Goal: Task Accomplishment & Management: Manage account settings

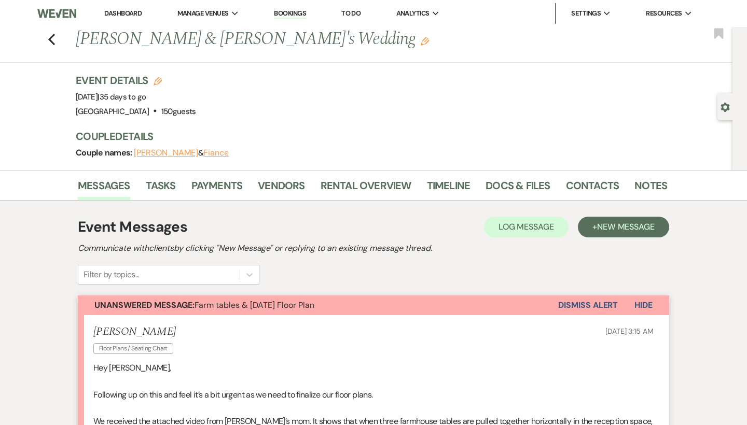
click at [138, 14] on link "Dashboard" at bounding box center [122, 13] width 37 height 9
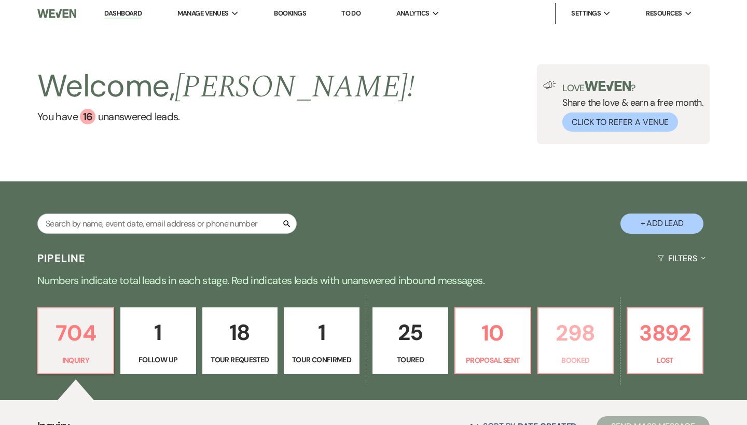
click at [586, 350] on p "298" at bounding box center [576, 333] width 62 height 35
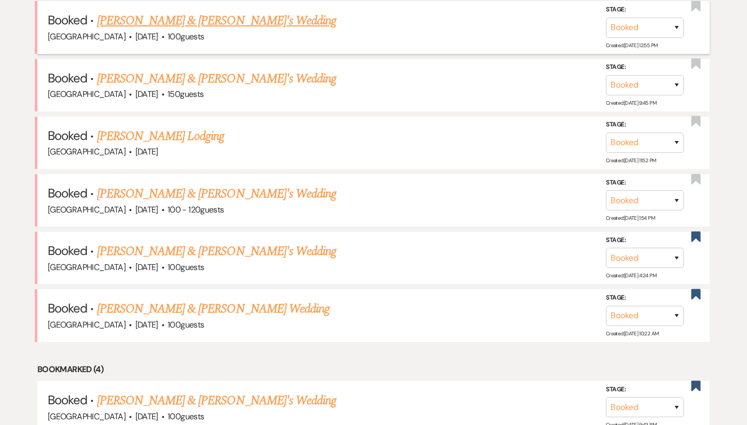
scroll to position [576, 0]
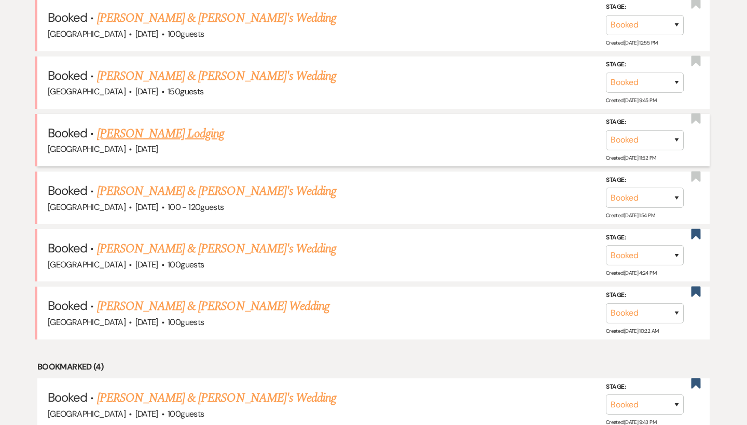
click at [183, 130] on link "[PERSON_NAME] Lodging" at bounding box center [161, 134] width 128 height 19
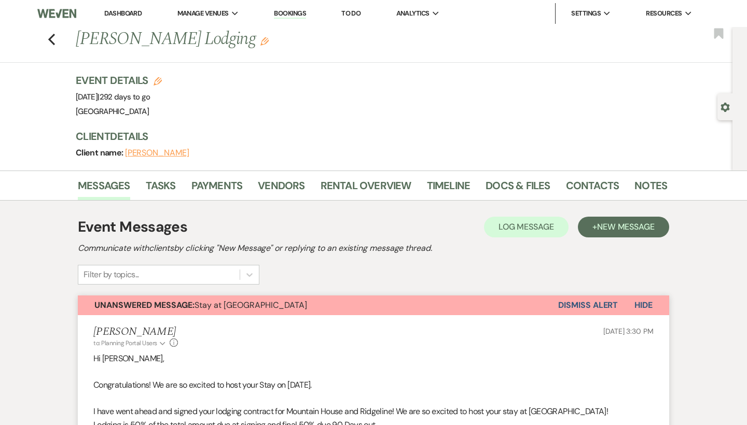
click at [520, 172] on div "Messages Tasks Payments Vendors Rental Overview Timeline Docs & Files Contacts …" at bounding box center [373, 186] width 747 height 30
click at [520, 191] on link "Docs & Files" at bounding box center [518, 188] width 64 height 23
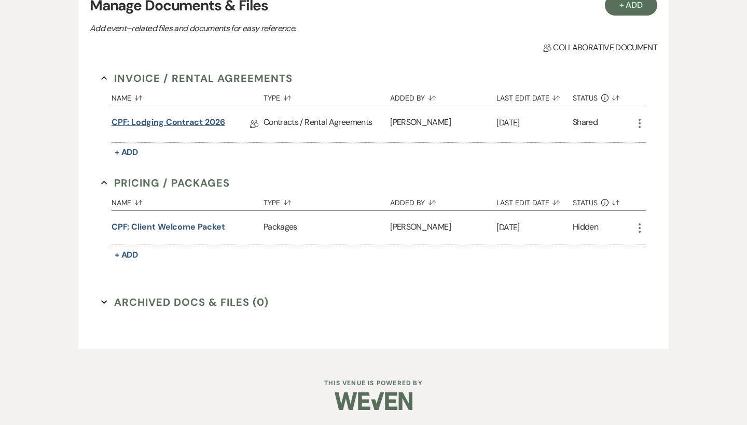
scroll to position [232, 0]
click at [208, 120] on link "CPF: Lodging Contract 2026" at bounding box center [169, 125] width 114 height 16
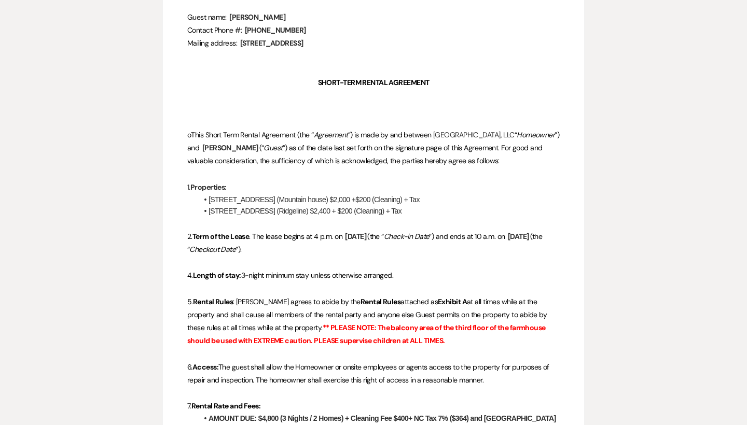
scroll to position [220, 0]
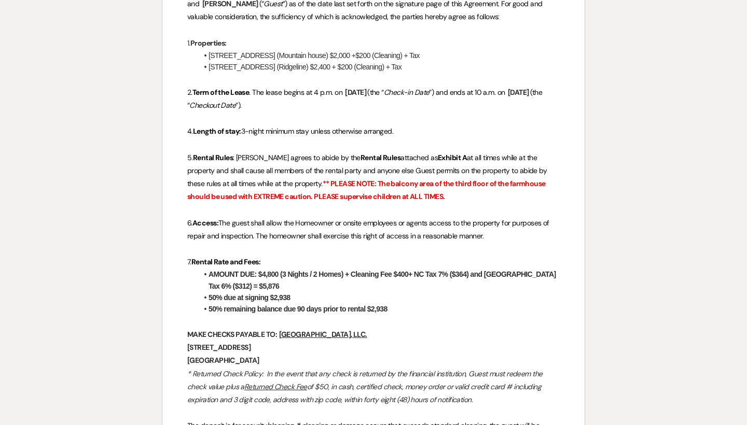
scroll to position [365, 0]
drag, startPoint x: 399, startPoint y: 313, endPoint x: 373, endPoint y: 315, distance: 26.5
click at [373, 314] on li "50% remaining balance due 90 days prior to rental $2,938" at bounding box center [379, 307] width 362 height 11
copy strong ",938"
click at [373, 312] on strong "50% remaining balance due 90 days prior to rental $2,938" at bounding box center [298, 308] width 179 height 8
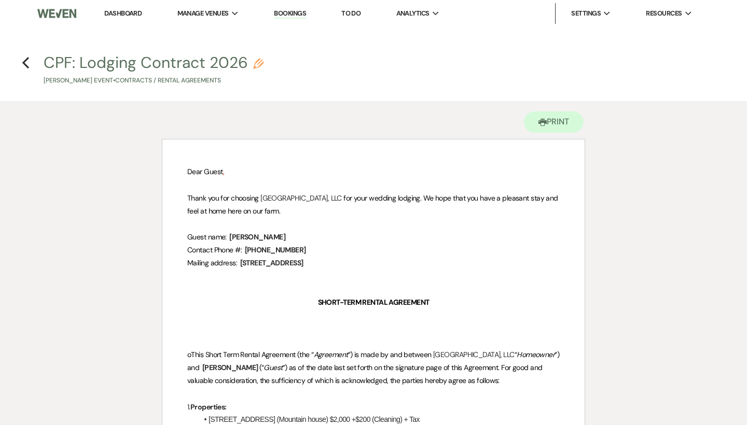
scroll to position [0, 0]
click at [23, 60] on icon "Previous" at bounding box center [26, 63] width 8 height 12
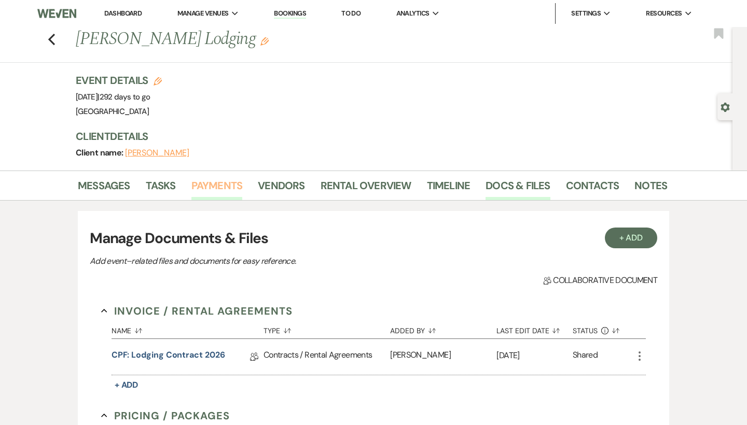
click at [224, 184] on link "Payments" at bounding box center [216, 188] width 51 height 23
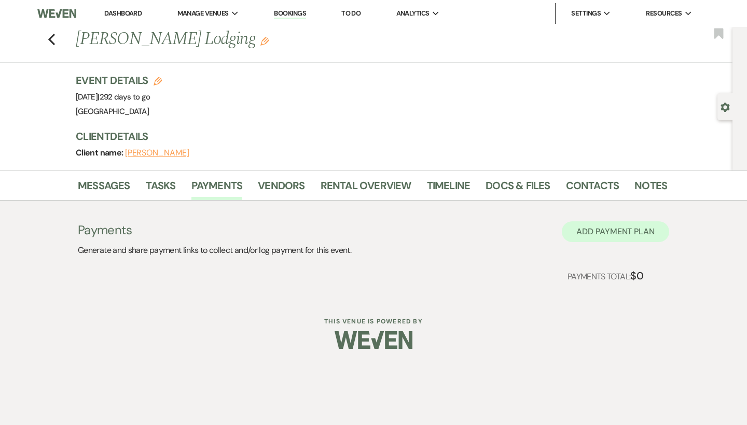
click at [636, 230] on button "Add Payment Plan" at bounding box center [615, 232] width 107 height 21
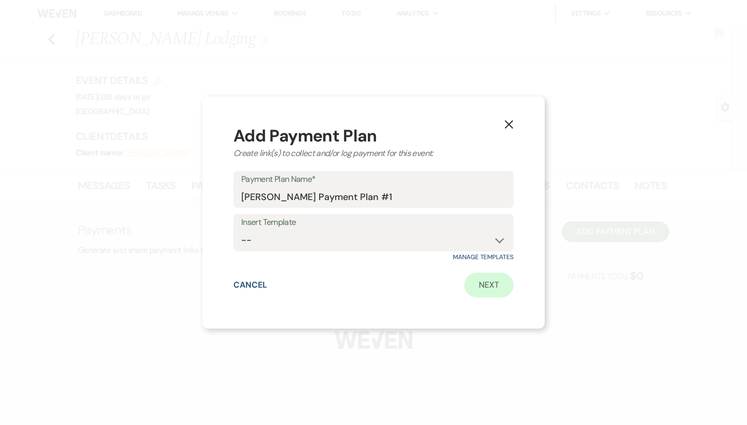
click at [492, 283] on link "Next" at bounding box center [488, 285] width 49 height 25
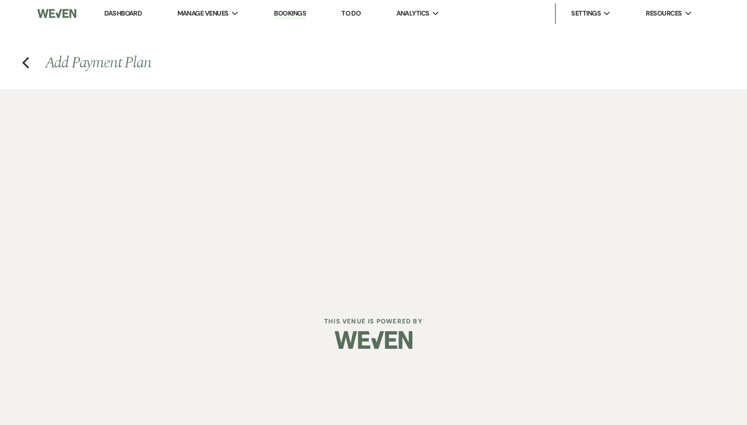
select select "2"
select select "percentage"
select select "true"
select select "client"
select select "weeks"
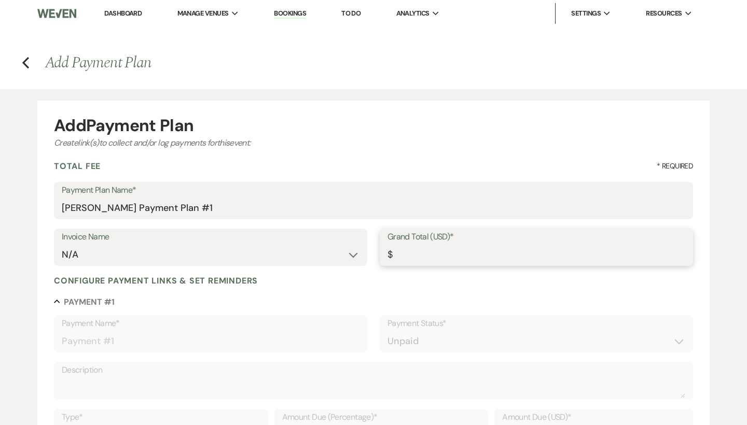
click at [453, 258] on input "Grand Total (USD)*" at bounding box center [537, 255] width 298 height 20
click at [25, 63] on use "button" at bounding box center [25, 62] width 7 height 11
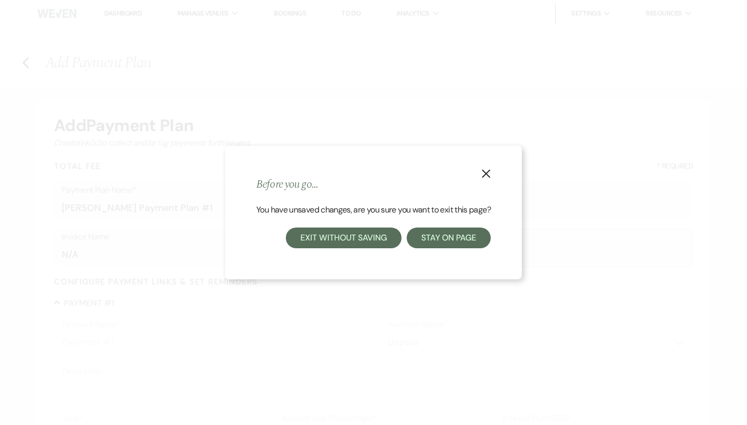
click at [384, 237] on button "Exit without saving" at bounding box center [343, 238] width 115 height 21
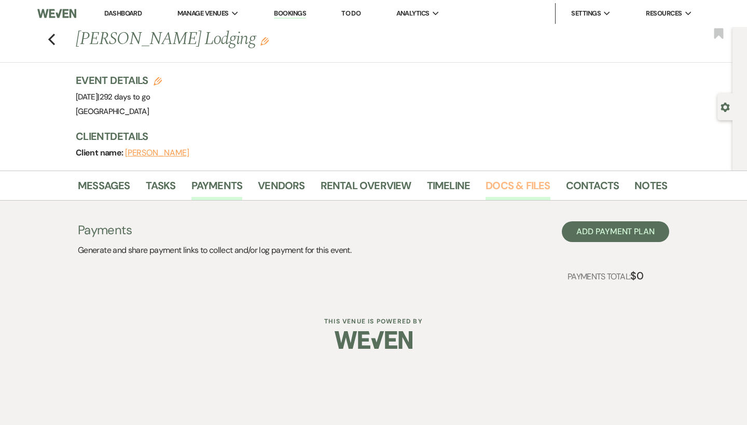
click at [532, 187] on link "Docs & Files" at bounding box center [518, 188] width 64 height 23
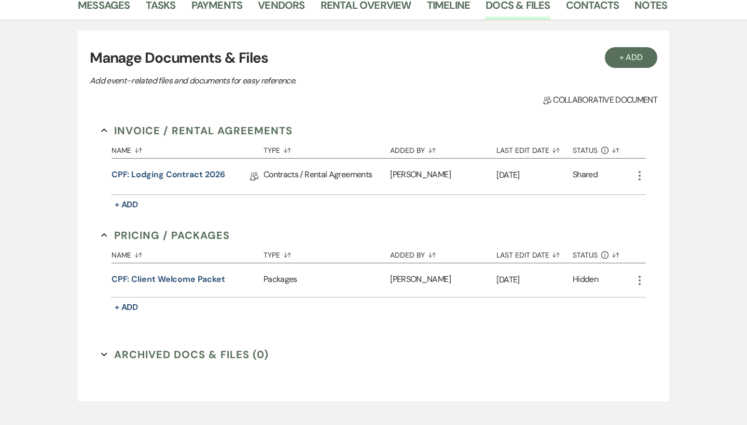
scroll to position [214, 0]
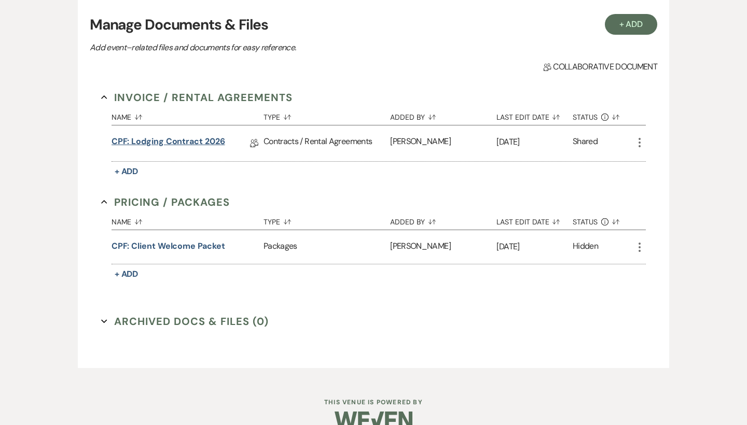
click at [210, 136] on link "CPF: Lodging Contract 2026" at bounding box center [169, 143] width 114 height 16
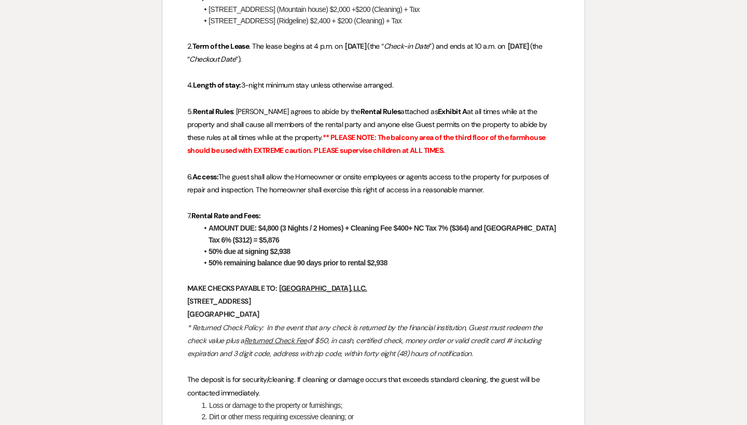
scroll to position [412, 0]
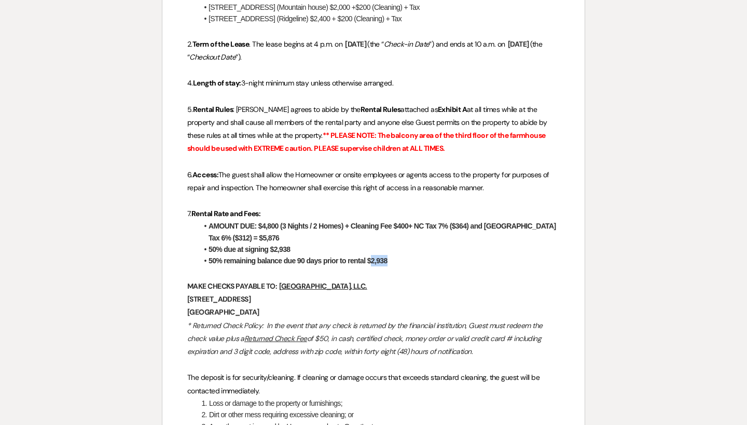
drag, startPoint x: 394, startPoint y: 265, endPoint x: 370, endPoint y: 267, distance: 23.9
click at [370, 267] on li "50% remaining balance due 90 days prior to rental $2,938" at bounding box center [379, 260] width 362 height 11
copy strong "2,938"
click at [370, 265] on strong "50% remaining balance due 90 days prior to rental $2,938" at bounding box center [298, 261] width 179 height 8
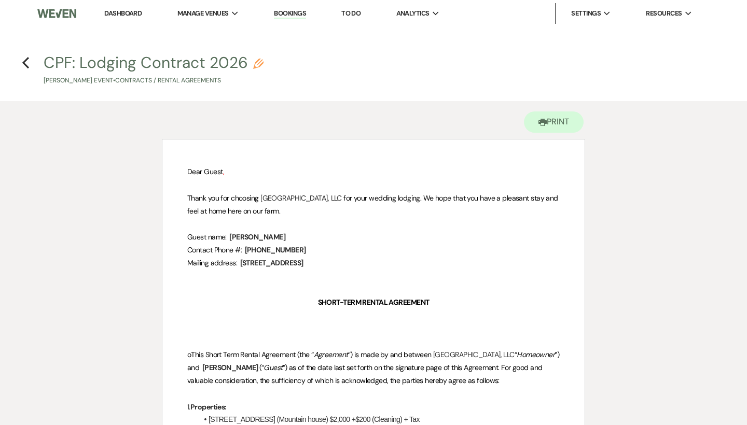
scroll to position [0, 0]
click at [21, 59] on h4 "Previous CPF: Lodging Contract 2026 Pencil Matt Watford's Event • Contracts / R…" at bounding box center [373, 69] width 747 height 34
click at [22, 61] on icon "Previous" at bounding box center [26, 63] width 8 height 12
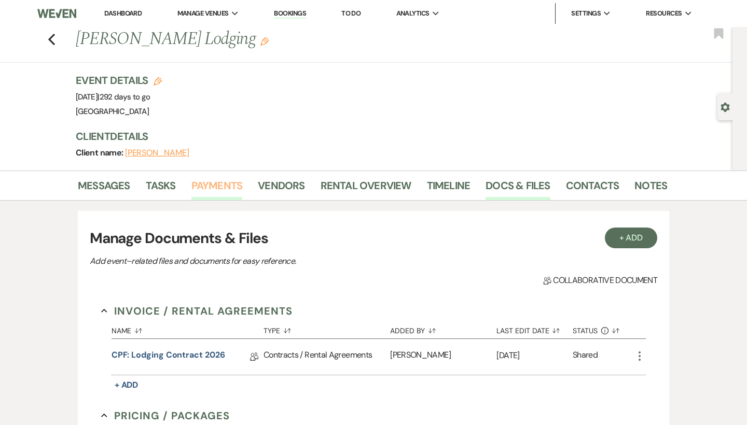
click at [226, 178] on link "Payments" at bounding box center [216, 188] width 51 height 23
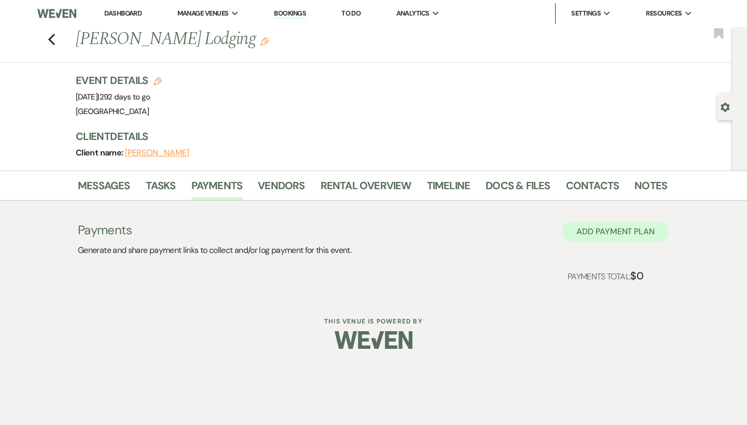
click at [604, 236] on button "Add Payment Plan" at bounding box center [615, 232] width 107 height 21
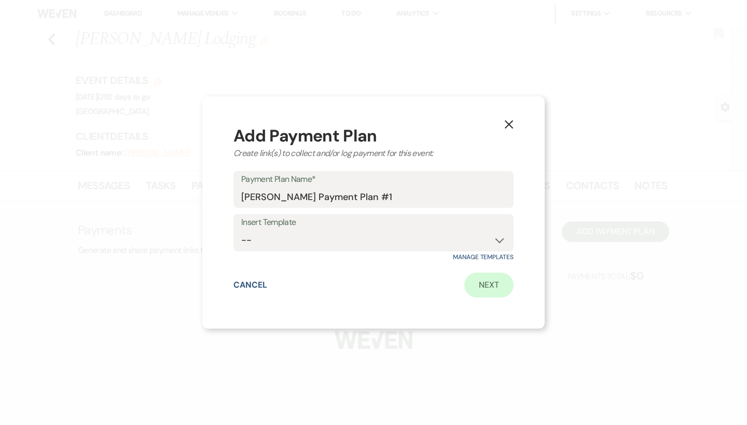
click at [486, 286] on link "Next" at bounding box center [488, 285] width 49 height 25
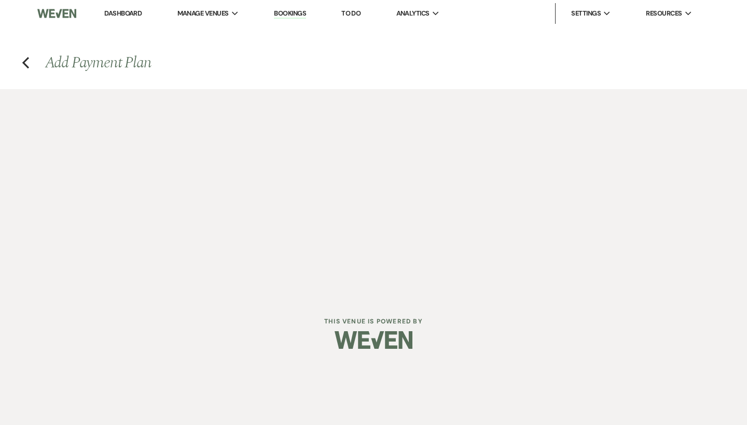
select select "2"
select select "percentage"
select select "true"
select select "client"
select select "weeks"
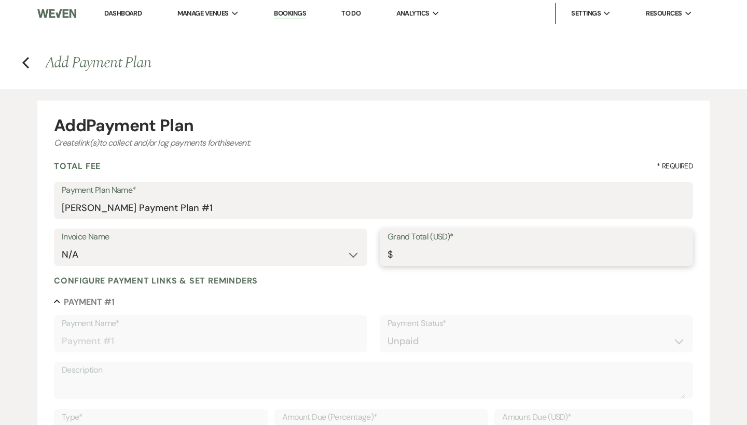
click at [455, 248] on input "Grand Total (USD)*" at bounding box center [537, 255] width 298 height 20
paste input "2938"
click at [405, 254] on input "Grand Total (USD)*" at bounding box center [537, 255] width 298 height 20
type input "2938"
type input "2938.00"
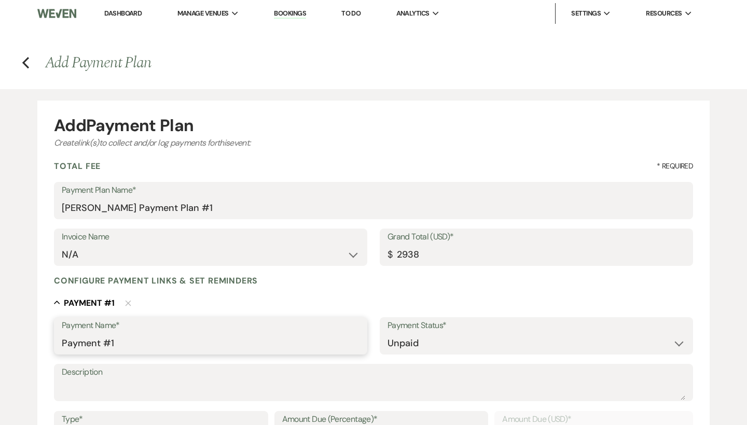
type input "2938.00"
drag, startPoint x: 205, startPoint y: 343, endPoint x: 36, endPoint y: 339, distance: 169.7
click at [36, 339] on div "Add Payment Plan Create link(s) to collect and/or log payments for this event: …" at bounding box center [373, 405] width 747 height 633
click at [60, 342] on div "Payment Name* Mountain House" at bounding box center [210, 335] width 313 height 37
click at [64, 344] on input "Mountain House" at bounding box center [211, 344] width 298 height 20
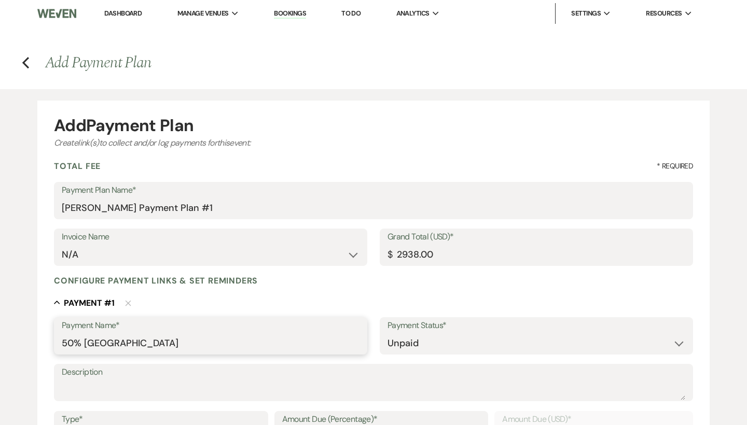
click at [173, 342] on input "50% Mountain House" at bounding box center [211, 344] width 298 height 20
drag, startPoint x: 306, startPoint y: 344, endPoint x: 39, endPoint y: 345, distance: 266.6
click at [39, 345] on form "Add Payment Plan Create link(s) to collect and/or log payments for this event: …" at bounding box center [373, 411] width 672 height 621
type input "50% Mountain House and Ridgeline Due at Signing"
click at [155, 386] on textarea "Description" at bounding box center [374, 390] width 624 height 21
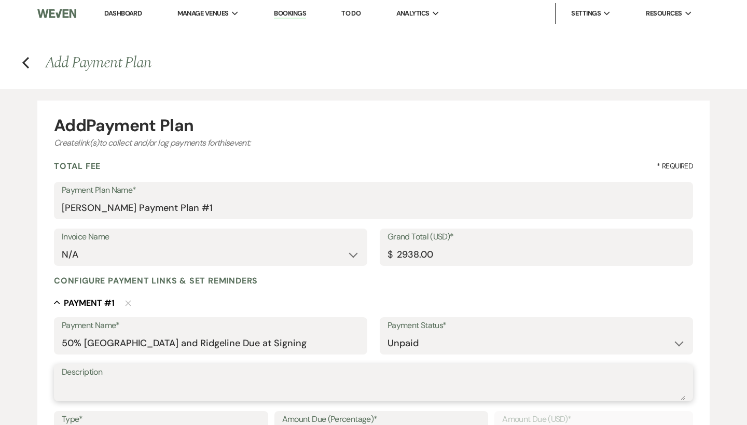
paste textarea "50% Mountain House and Ridgeline Due at Signing"
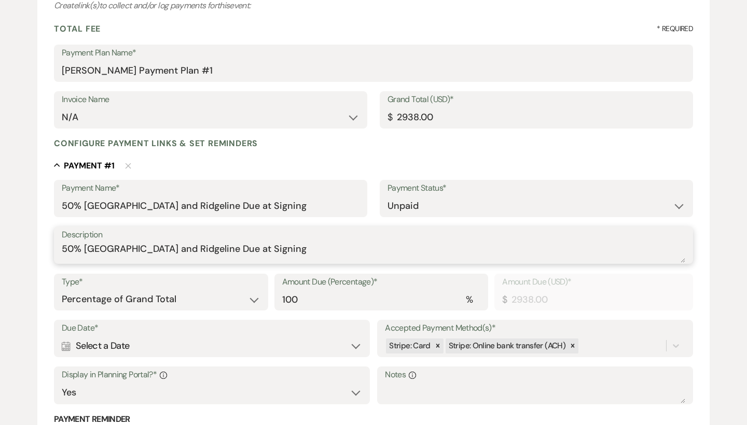
scroll to position [138, 0]
click at [437, 345] on icon at bounding box center [437, 345] width 7 height 7
type textarea "50% Mountain House and Ridgeline Due at Signing"
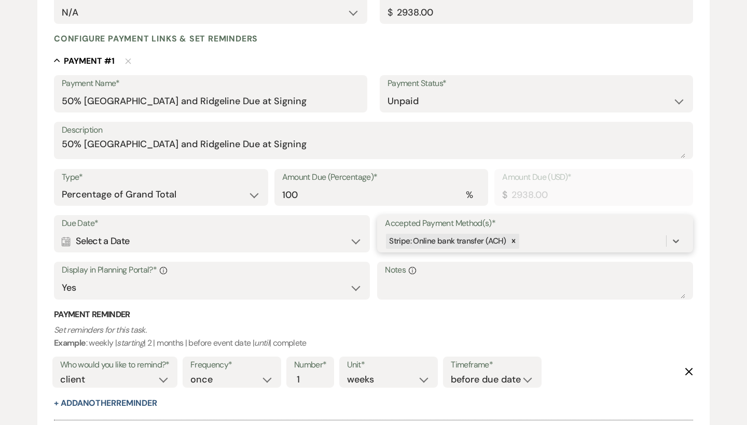
scroll to position [252, 0]
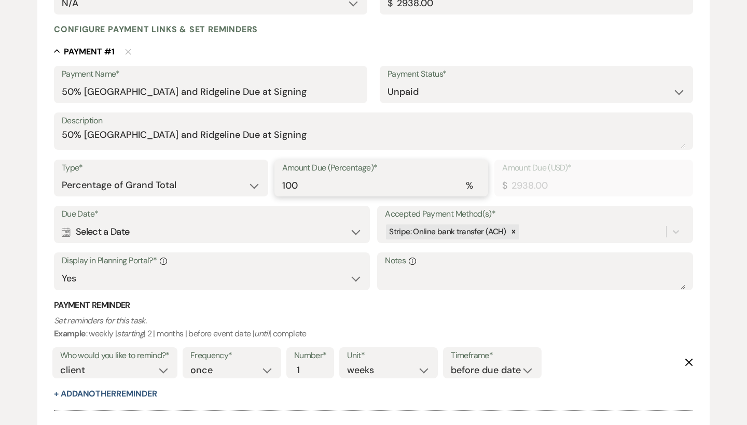
drag, startPoint x: 331, startPoint y: 186, endPoint x: 217, endPoint y: 183, distance: 114.2
click at [217, 183] on div "Type* Dollar Amount Percentage of Grand Total Amount Due (Percentage)* % 100 Am…" at bounding box center [373, 183] width 639 height 47
type input "0.00"
type input "5"
type input "146.90"
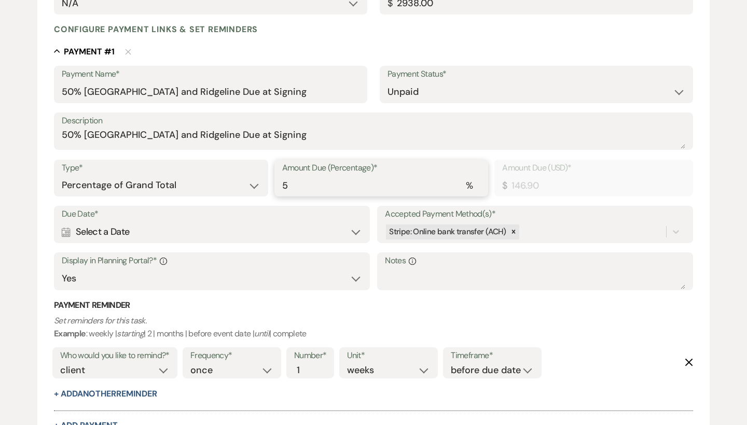
type input "50"
type input "1469.00"
type input "50"
click at [159, 233] on div "Calendar Select a Date Expand" at bounding box center [212, 232] width 300 height 20
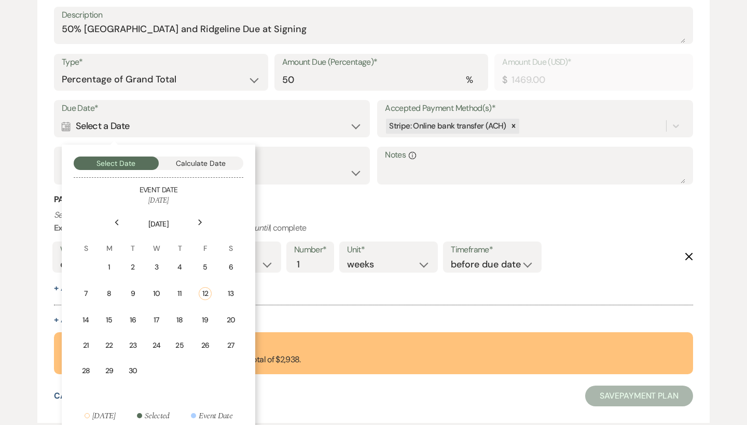
scroll to position [353, 0]
